Goal: Transaction & Acquisition: Purchase product/service

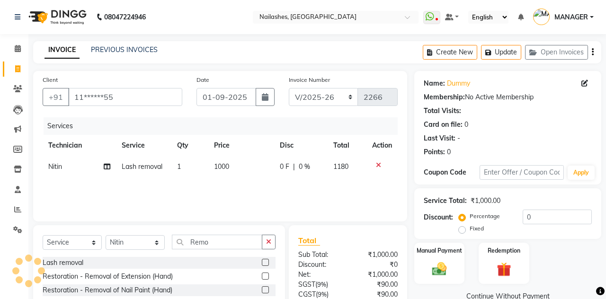
select select "3926"
select select "service"
select select "90278"
click at [507, 54] on button "Update" at bounding box center [501, 52] width 40 height 15
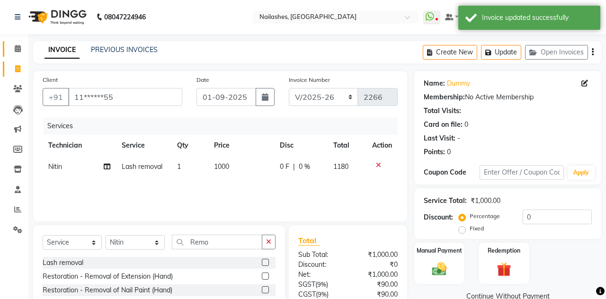
click at [22, 43] on link "Calendar" at bounding box center [14, 49] width 23 height 16
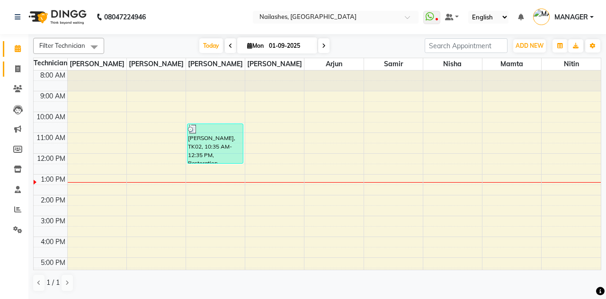
click at [18, 71] on icon at bounding box center [17, 68] width 5 height 7
select select "service"
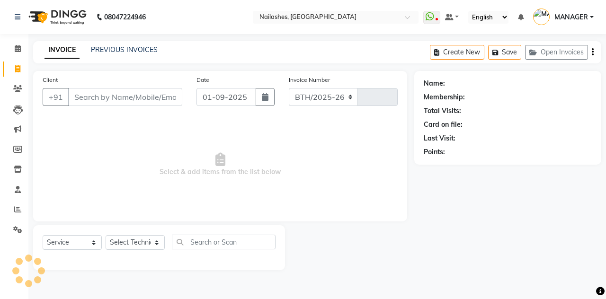
select select "3926"
type input "2266"
click at [572, 52] on button "Open Invoices" at bounding box center [556, 52] width 63 height 15
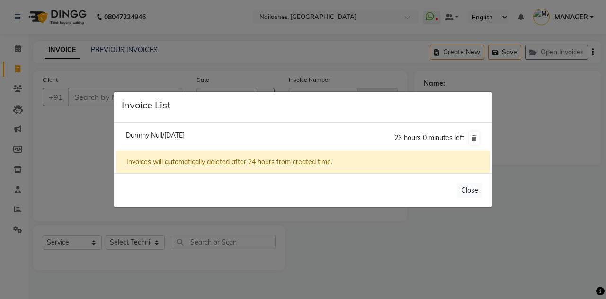
click at [178, 151] on li "Dummy Null/[DATE] 23 hours 0 minutes left" at bounding box center [302, 138] width 373 height 26
click at [185, 140] on span "Dummy Null/[DATE]" at bounding box center [155, 135] width 59 height 9
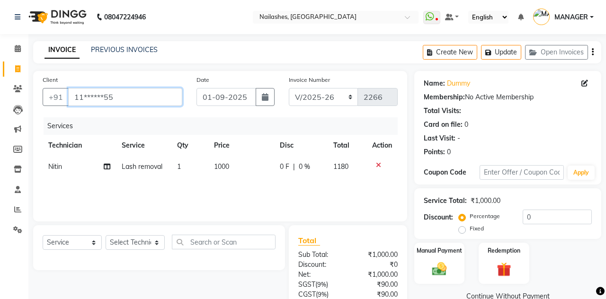
click at [126, 95] on input "11******55" at bounding box center [125, 97] width 114 height 18
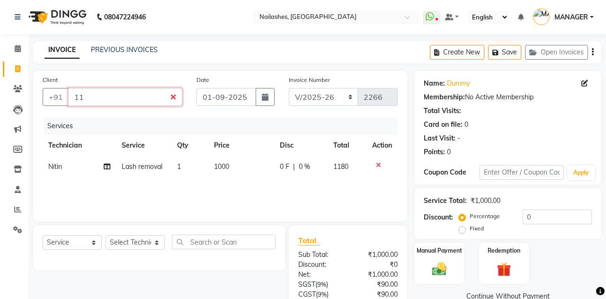
type input "1"
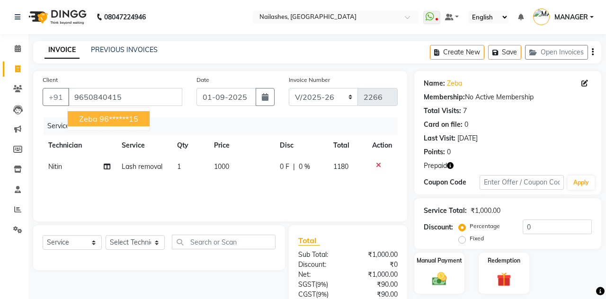
click at [97, 122] on button "Zeba 96******15" at bounding box center [109, 118] width 82 height 15
type input "96******15"
click at [504, 274] on img at bounding box center [504, 280] width 24 height 18
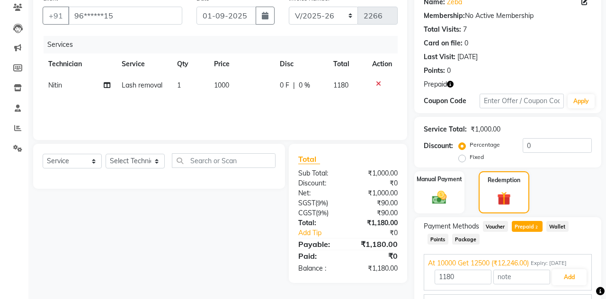
scroll to position [82, 0]
click at [510, 299] on span "At 10000 Get 12500 (₹4,104.00)" at bounding box center [476, 303] width 97 height 10
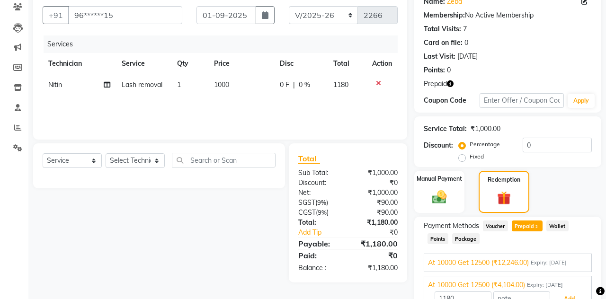
click at [569, 299] on button "Add" at bounding box center [569, 299] width 35 height 16
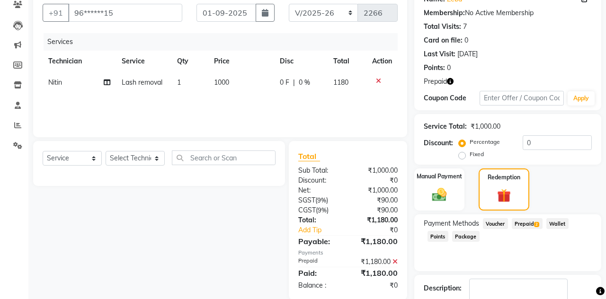
scroll to position [97, 0]
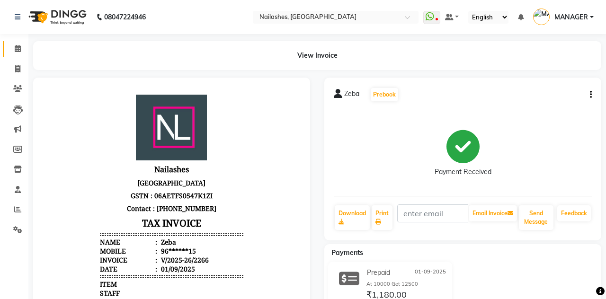
click at [16, 48] on icon at bounding box center [18, 48] width 6 height 7
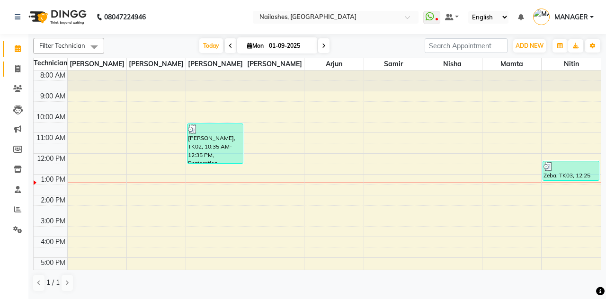
click at [19, 70] on icon at bounding box center [17, 68] width 5 height 7
select select "3926"
select select "service"
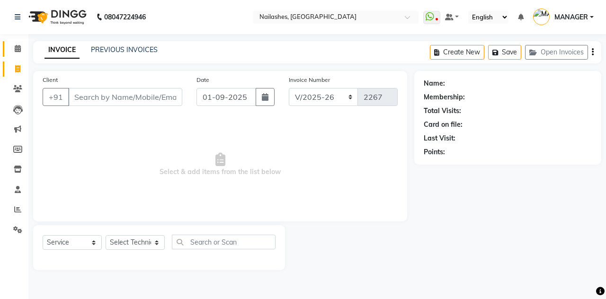
click at [15, 50] on icon at bounding box center [18, 48] width 6 height 7
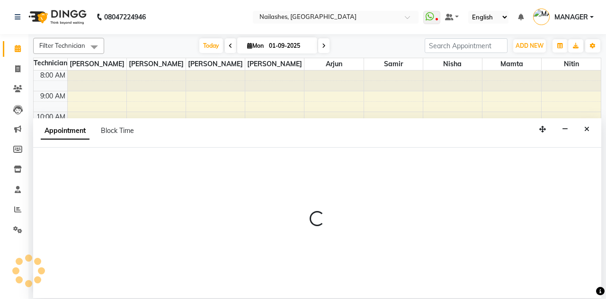
select select "90278"
select select "tentative"
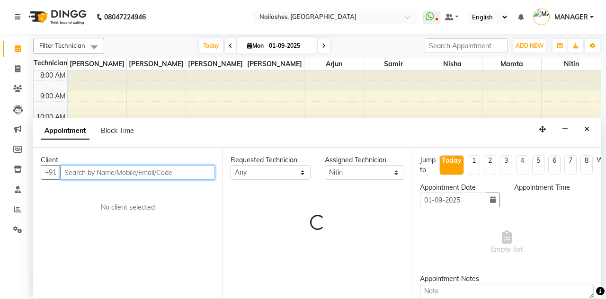
select select "900"
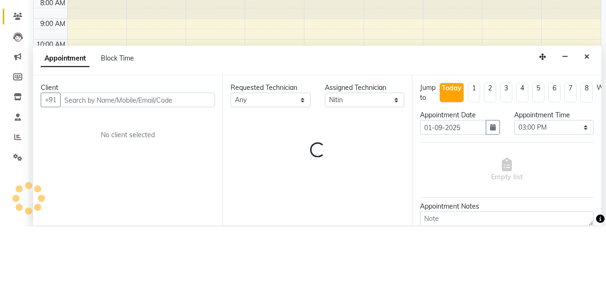
click at [15, 88] on icon at bounding box center [17, 88] width 9 height 7
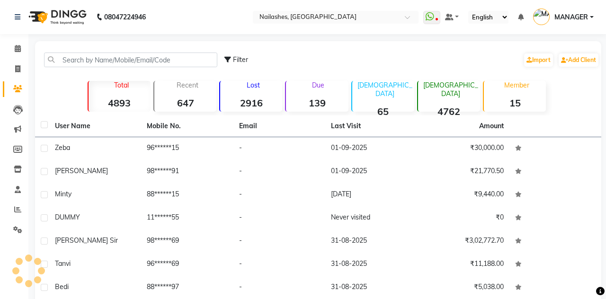
select select "en"
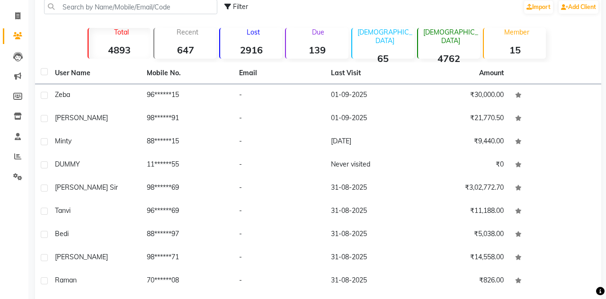
scroll to position [53, 0]
click at [12, 18] on span at bounding box center [17, 16] width 17 height 11
select select "service"
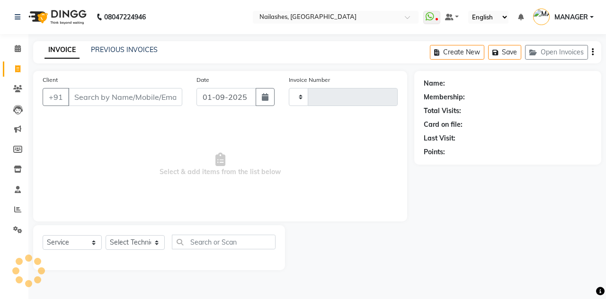
type input "2267"
select select "3926"
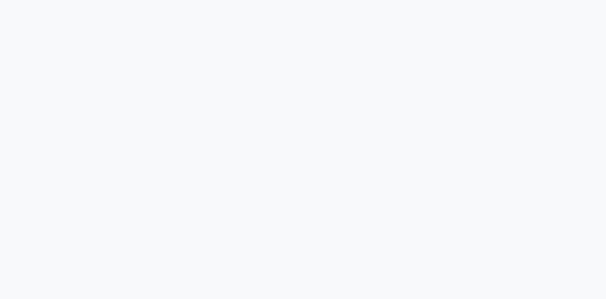
select select "service"
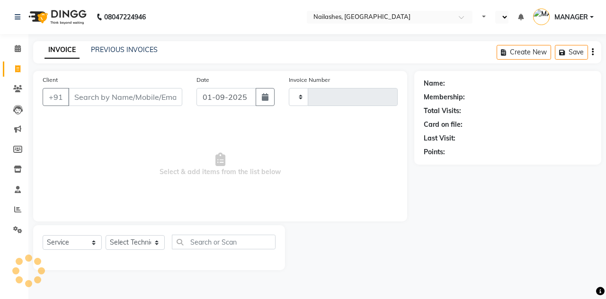
select select "en"
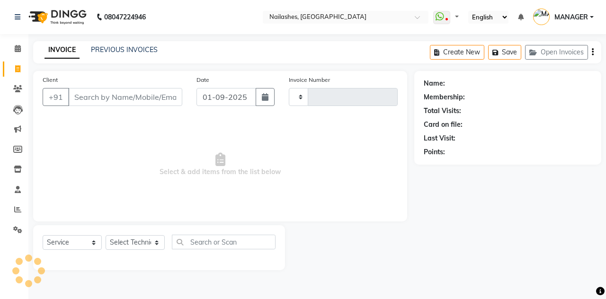
type input "2267"
select select "3926"
